Goal: Information Seeking & Learning: Learn about a topic

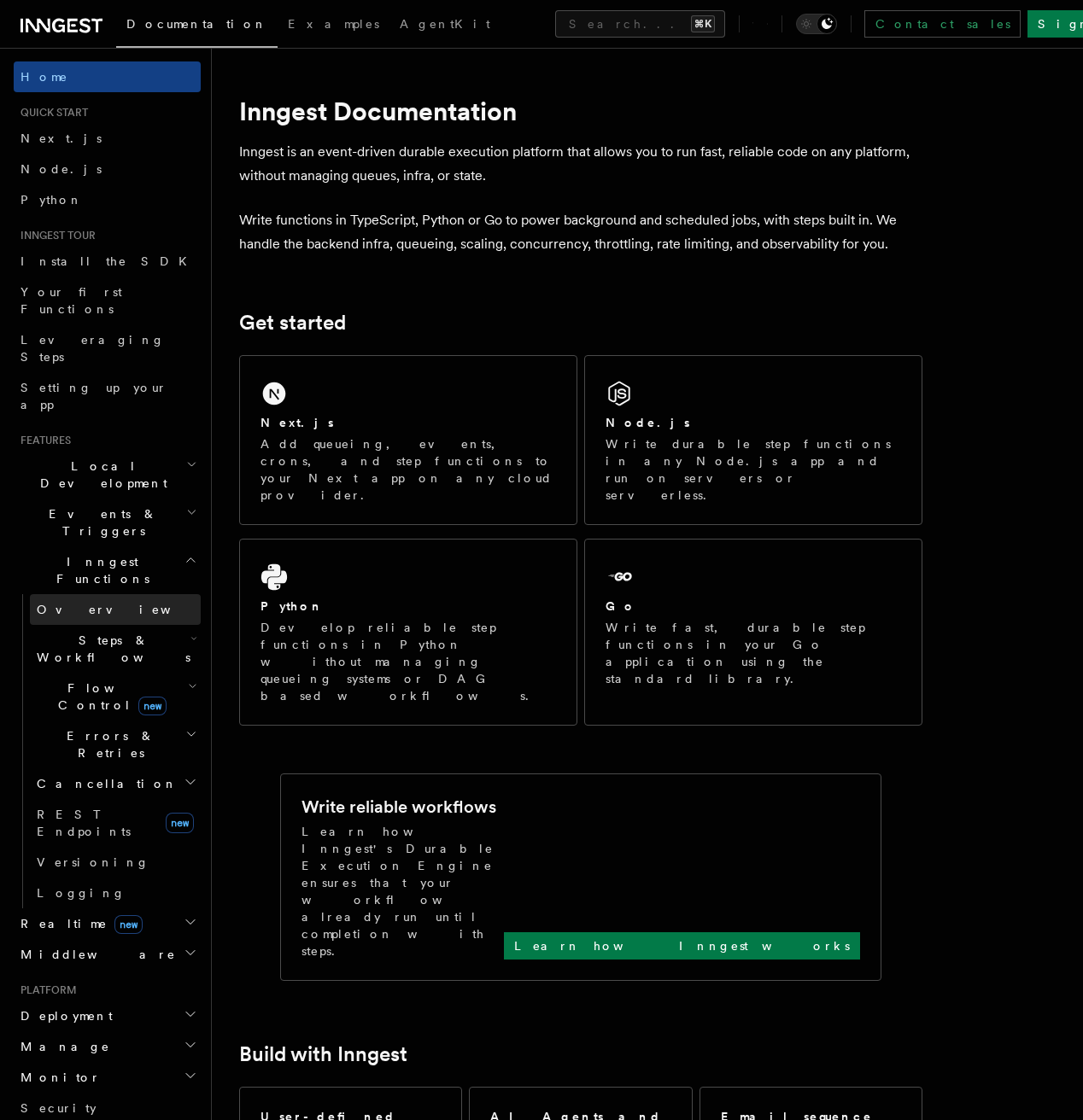
click at [78, 603] on span "Overview" at bounding box center [124, 609] width 176 height 13
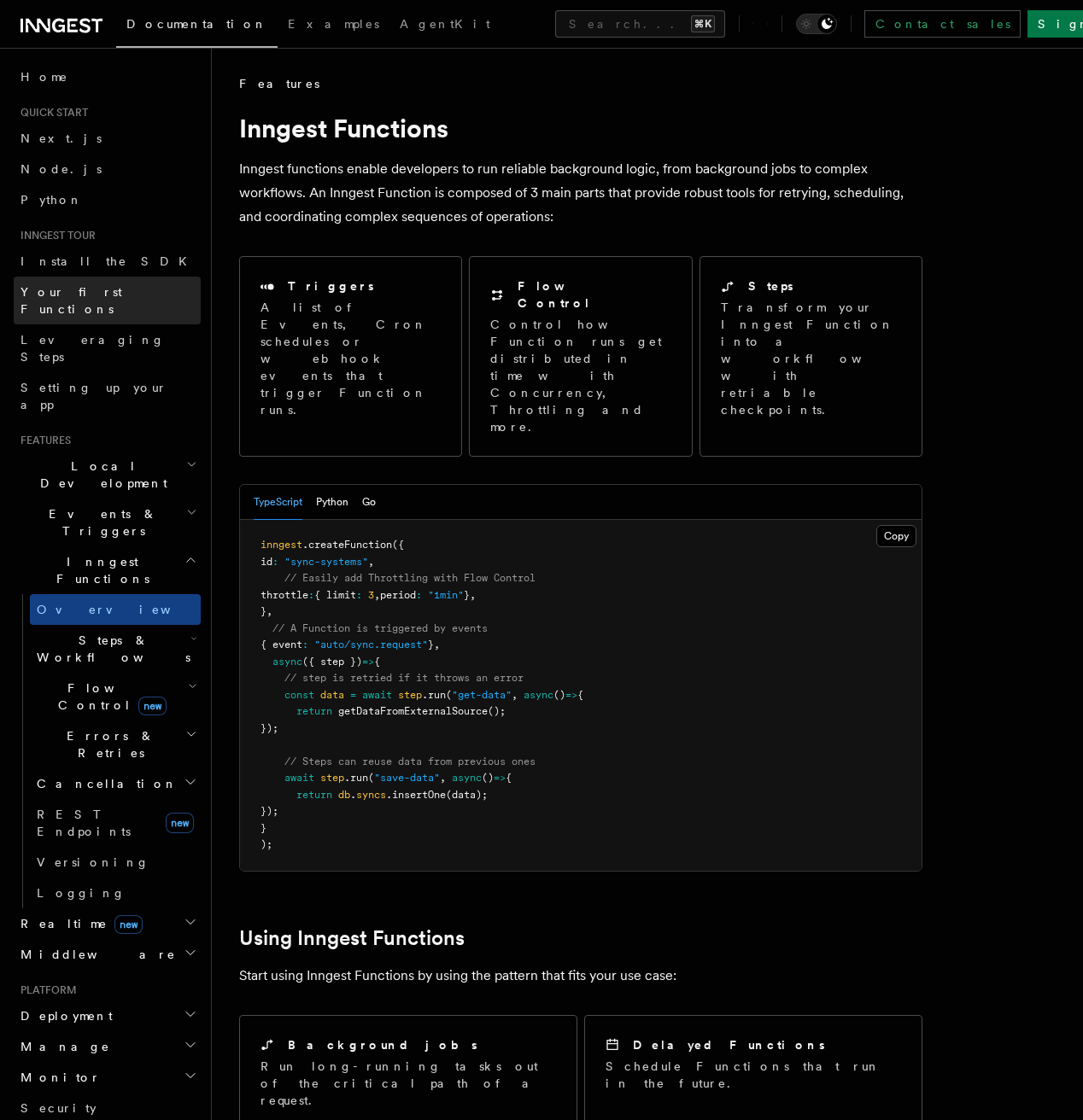
click at [99, 285] on span "Your first Functions" at bounding box center [71, 300] width 102 height 31
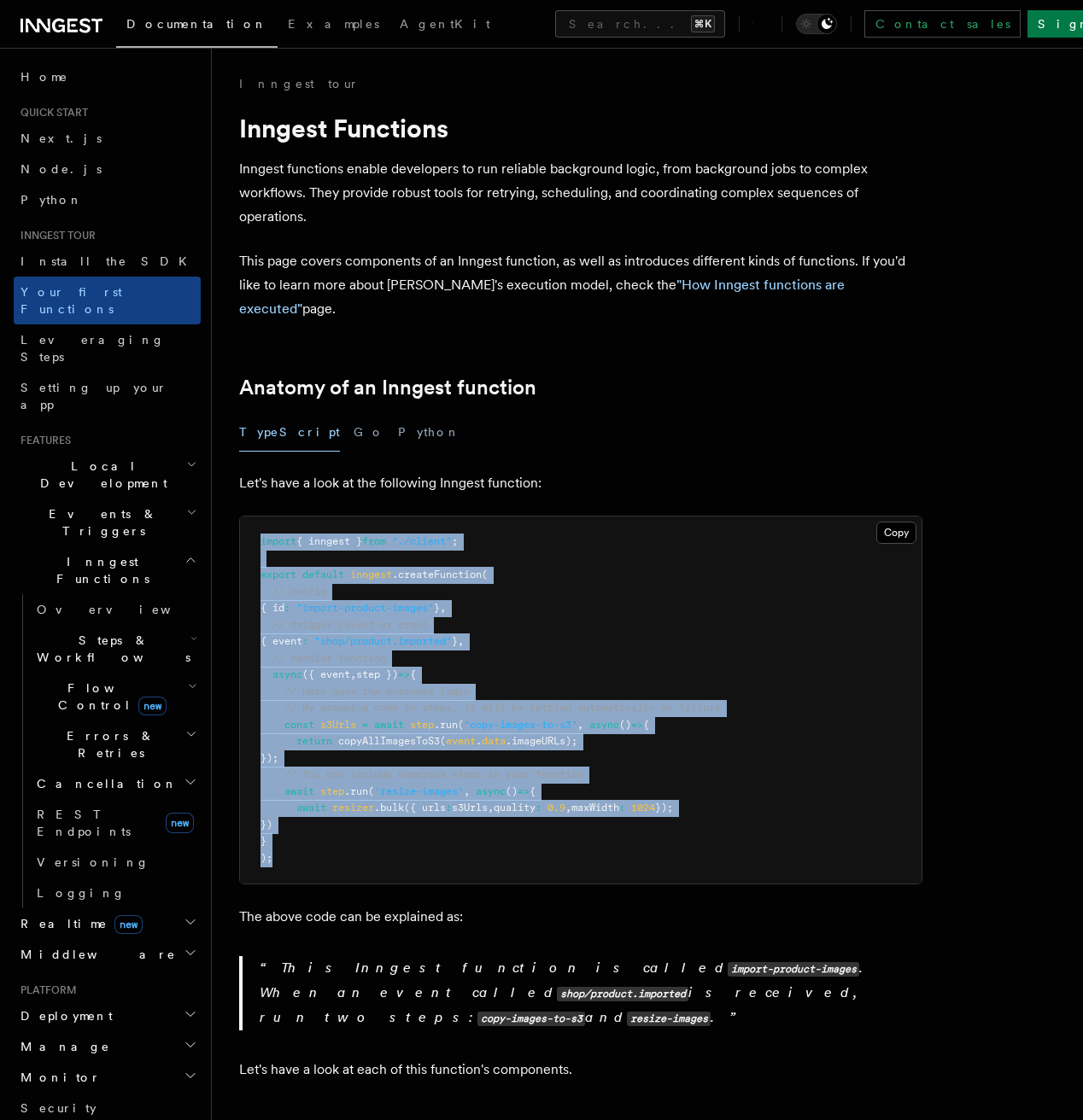
drag, startPoint x: 315, startPoint y: 845, endPoint x: 254, endPoint y: 506, distance: 344.4
click at [254, 517] on pre "import { inngest } from "./client" ; export default inngest .createFunction ( /…" at bounding box center [581, 700] width 682 height 367
copy code "import { inngest } from "./client" ; export default inngest .createFunction ( /…"
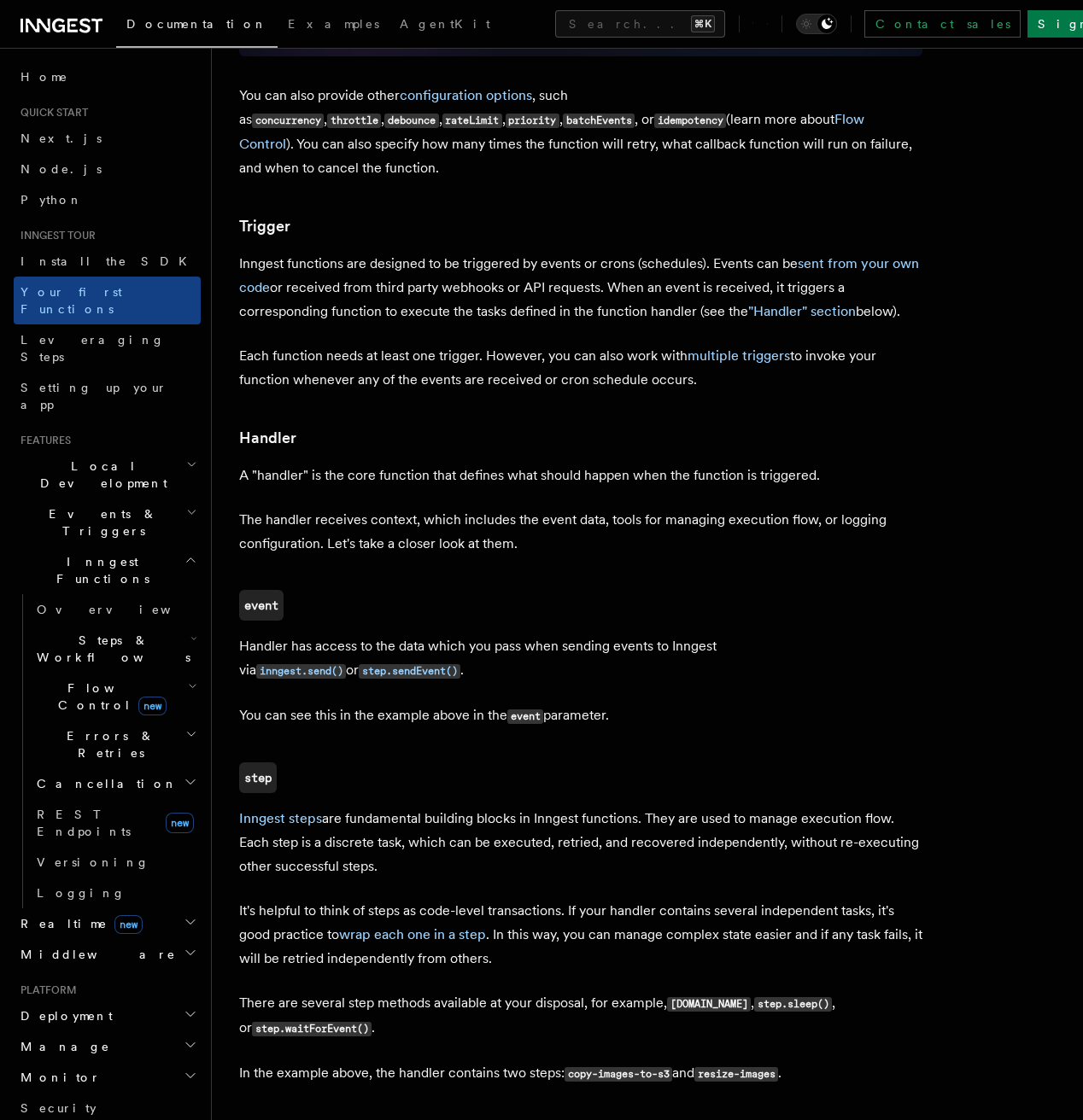
scroll to position [1359, 0]
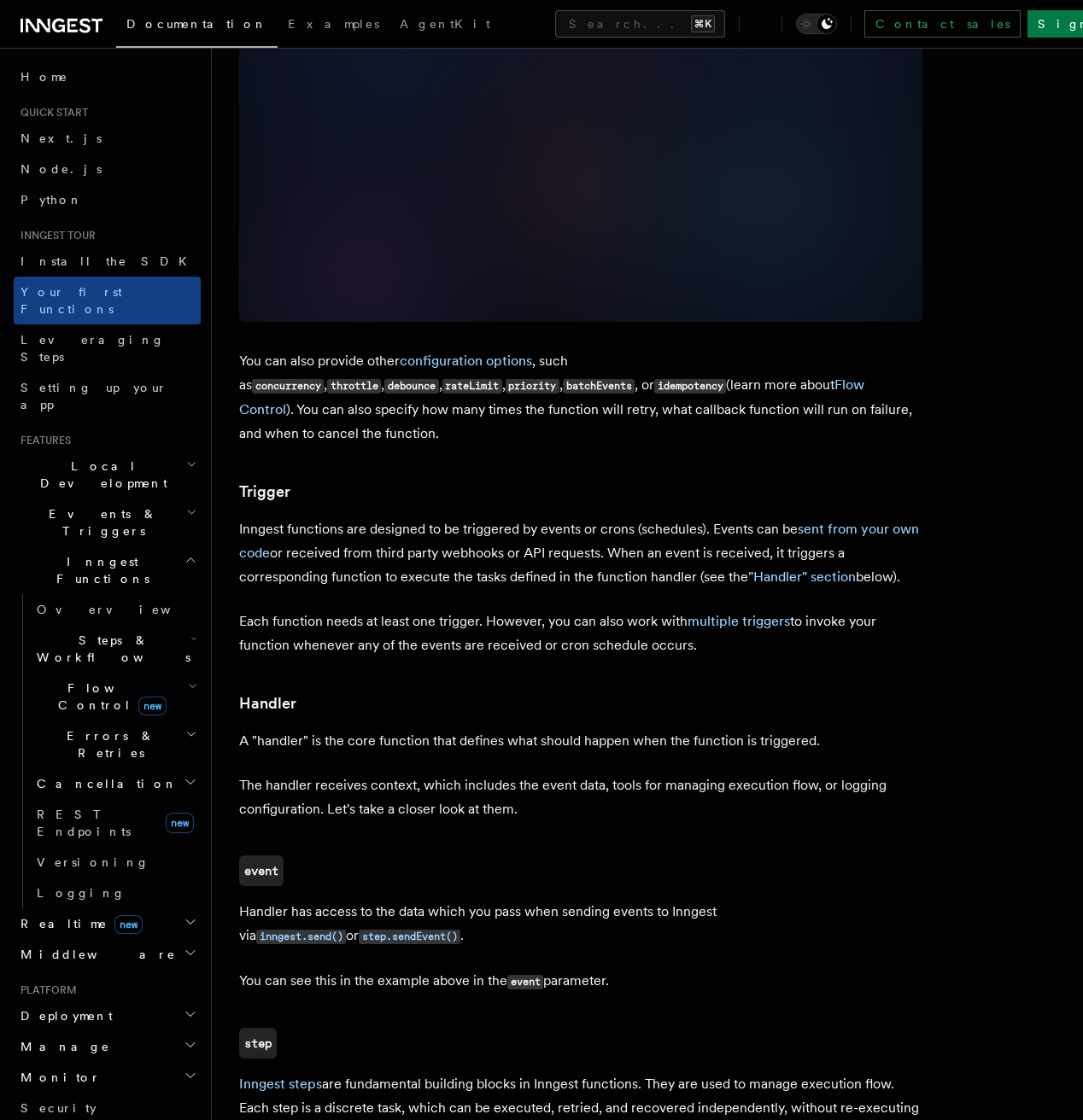
click at [729, 517] on p "Inngest functions are designed to be triggered by events or crons (schedules). …" at bounding box center [581, 553] width 684 height 72
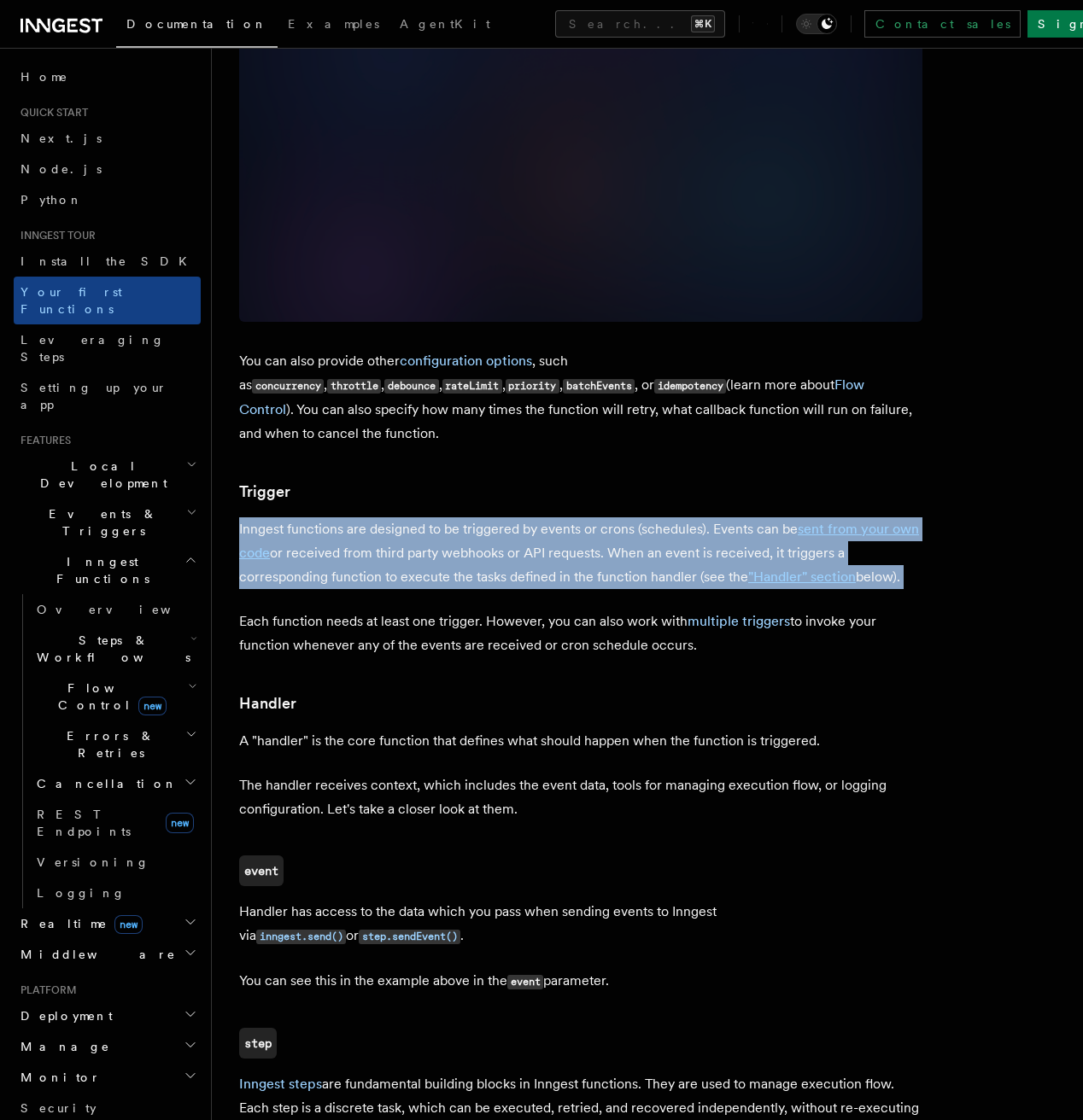
click at [729, 517] on p "Inngest functions are designed to be triggered by events or crons (schedules). …" at bounding box center [581, 553] width 684 height 72
click at [756, 517] on p "Inngest functions are designed to be triggered by events or crons (schedules). …" at bounding box center [581, 553] width 684 height 72
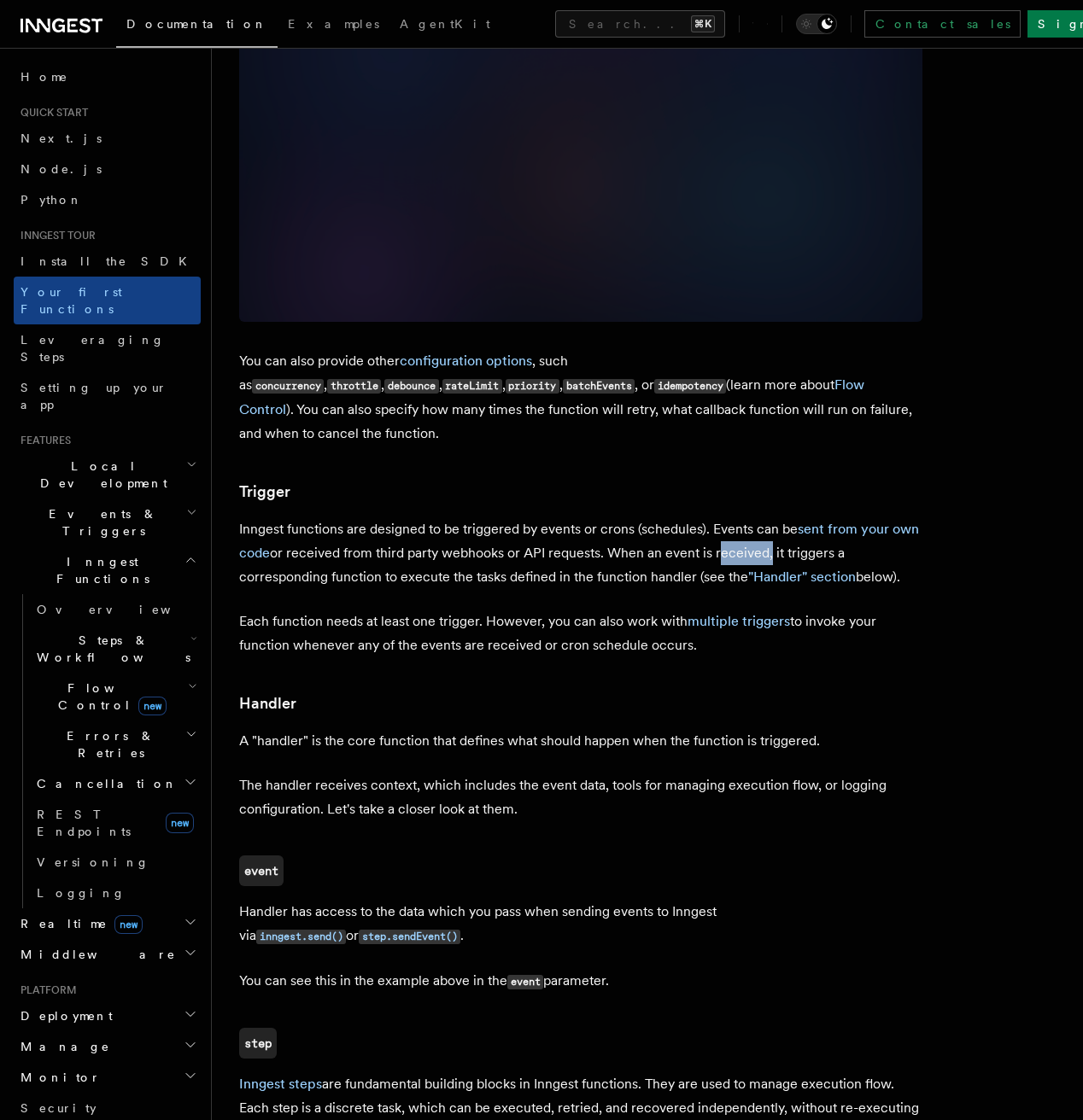
click at [756, 517] on p "Inngest functions are designed to be triggered by events or crons (schedules). …" at bounding box center [581, 553] width 684 height 72
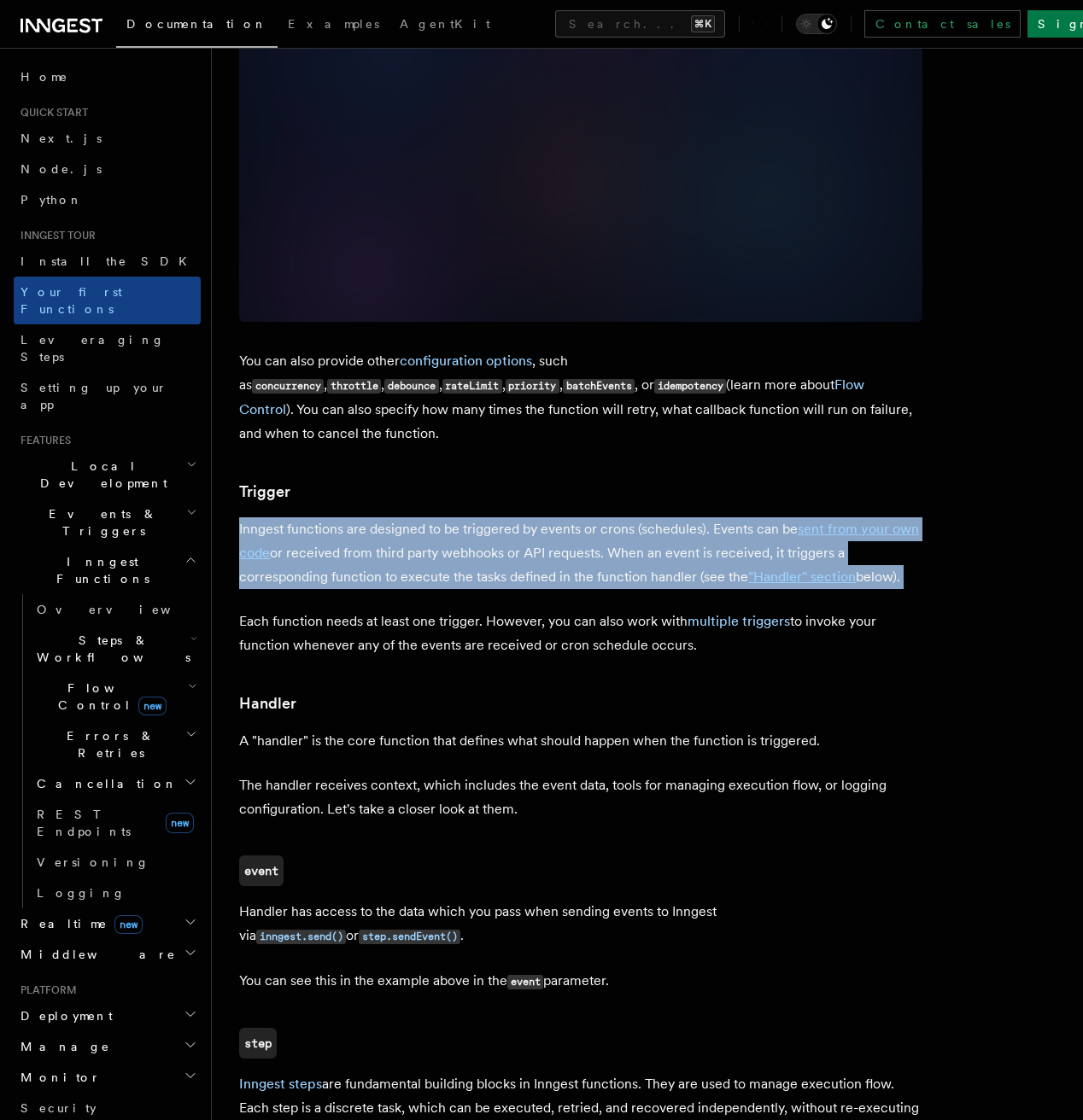
click at [771, 517] on p "Inngest functions are designed to be triggered by events or crons (schedules). …" at bounding box center [581, 553] width 684 height 72
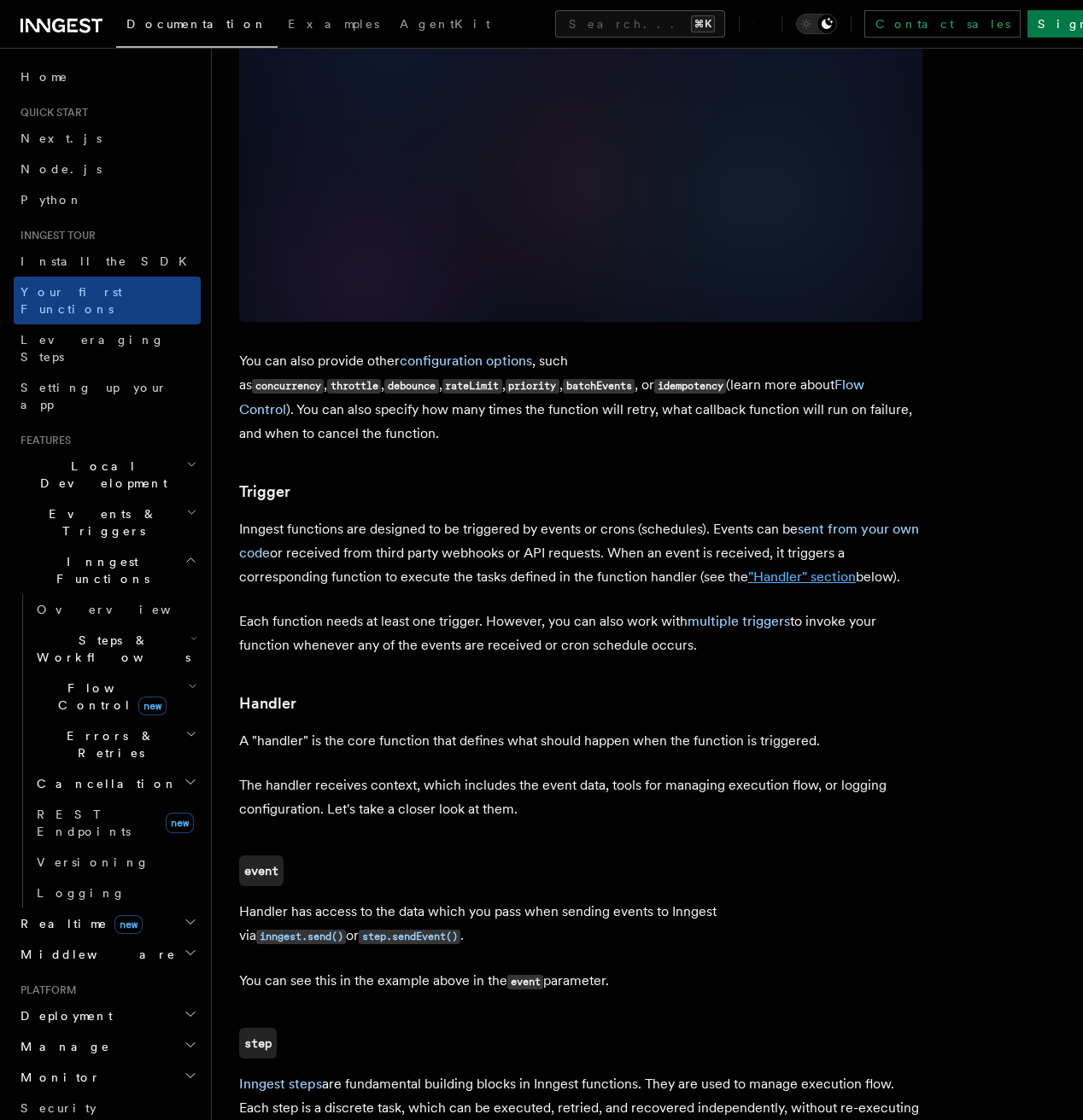
click at [788, 569] on link ""Handler" section" at bounding box center [802, 577] width 107 height 16
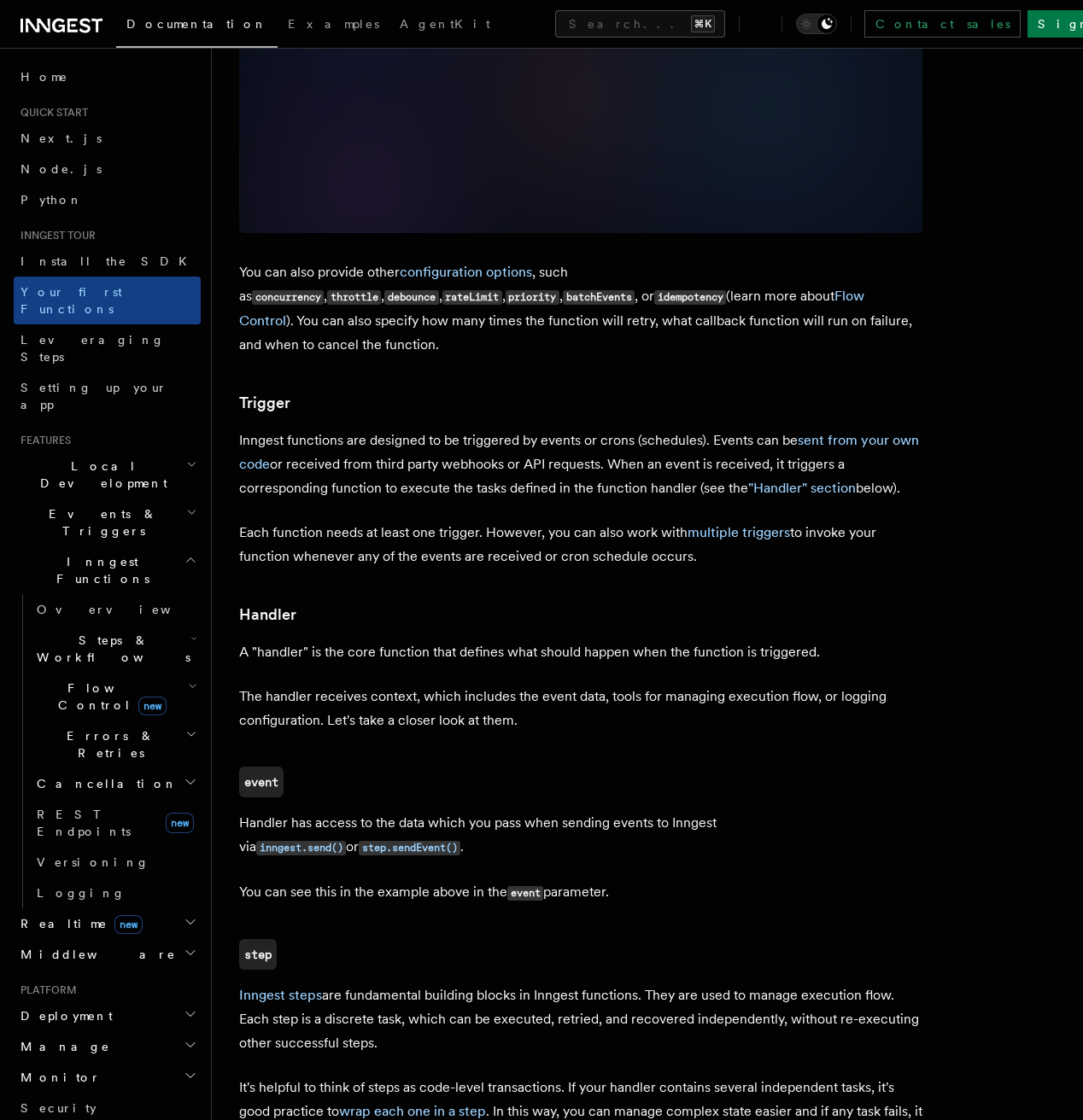
scroll to position [1432, 0]
